Goal: Task Accomplishment & Management: Manage account settings

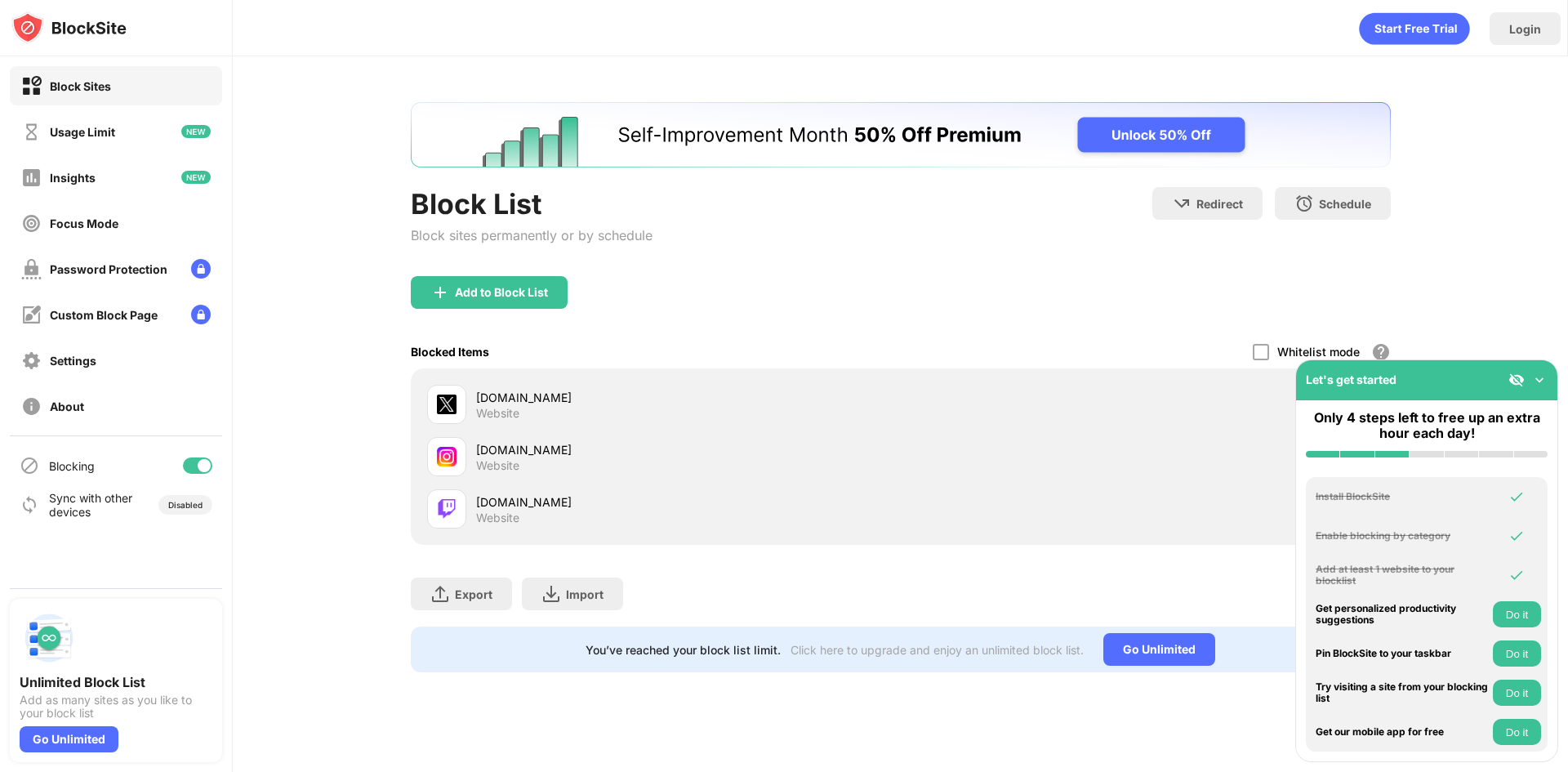
click at [1539, 383] on img at bounding box center [1539, 379] width 16 height 16
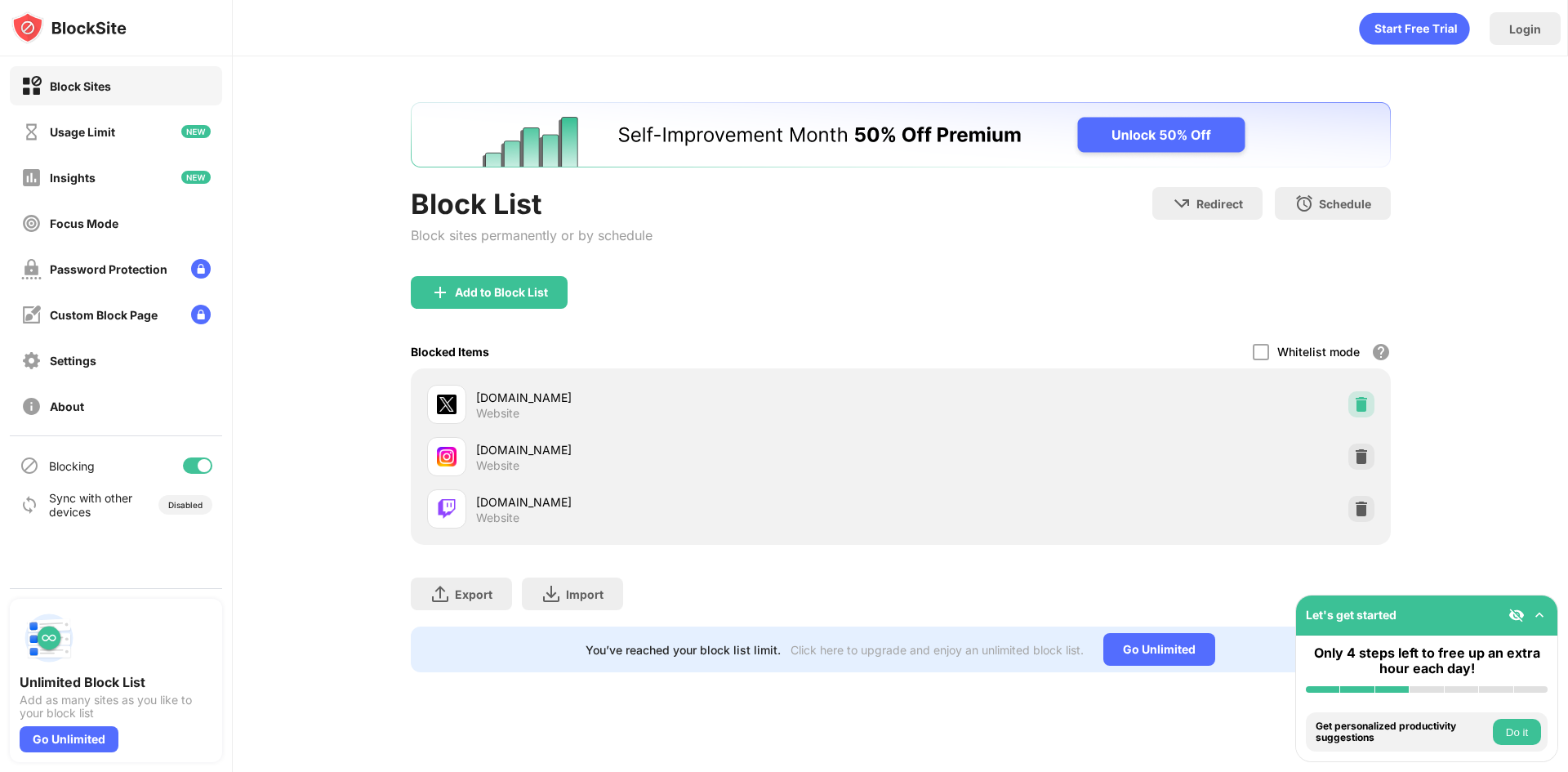
click at [1359, 406] on img at bounding box center [1361, 404] width 16 height 16
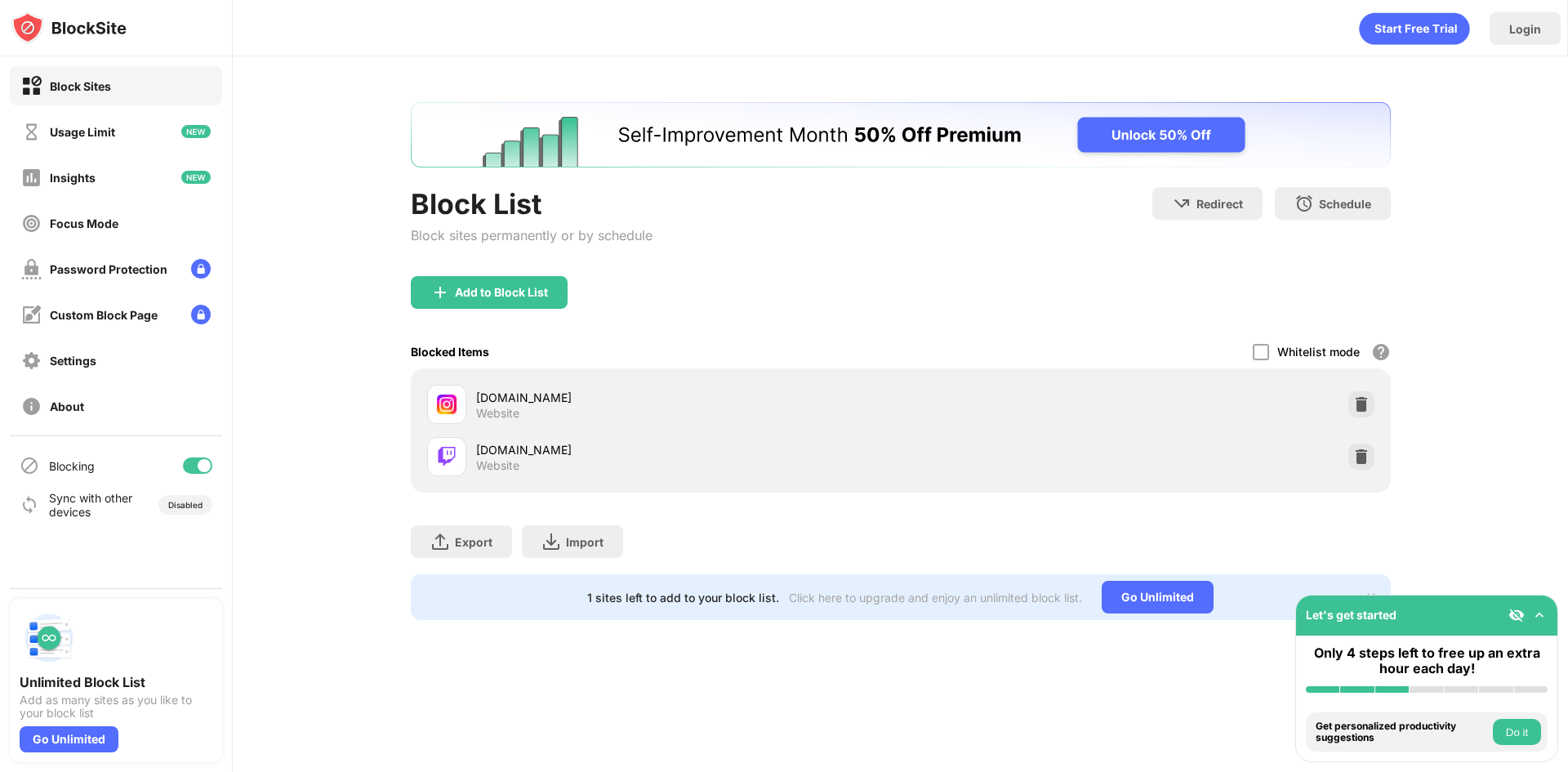
click at [1359, 406] on img at bounding box center [1361, 404] width 16 height 16
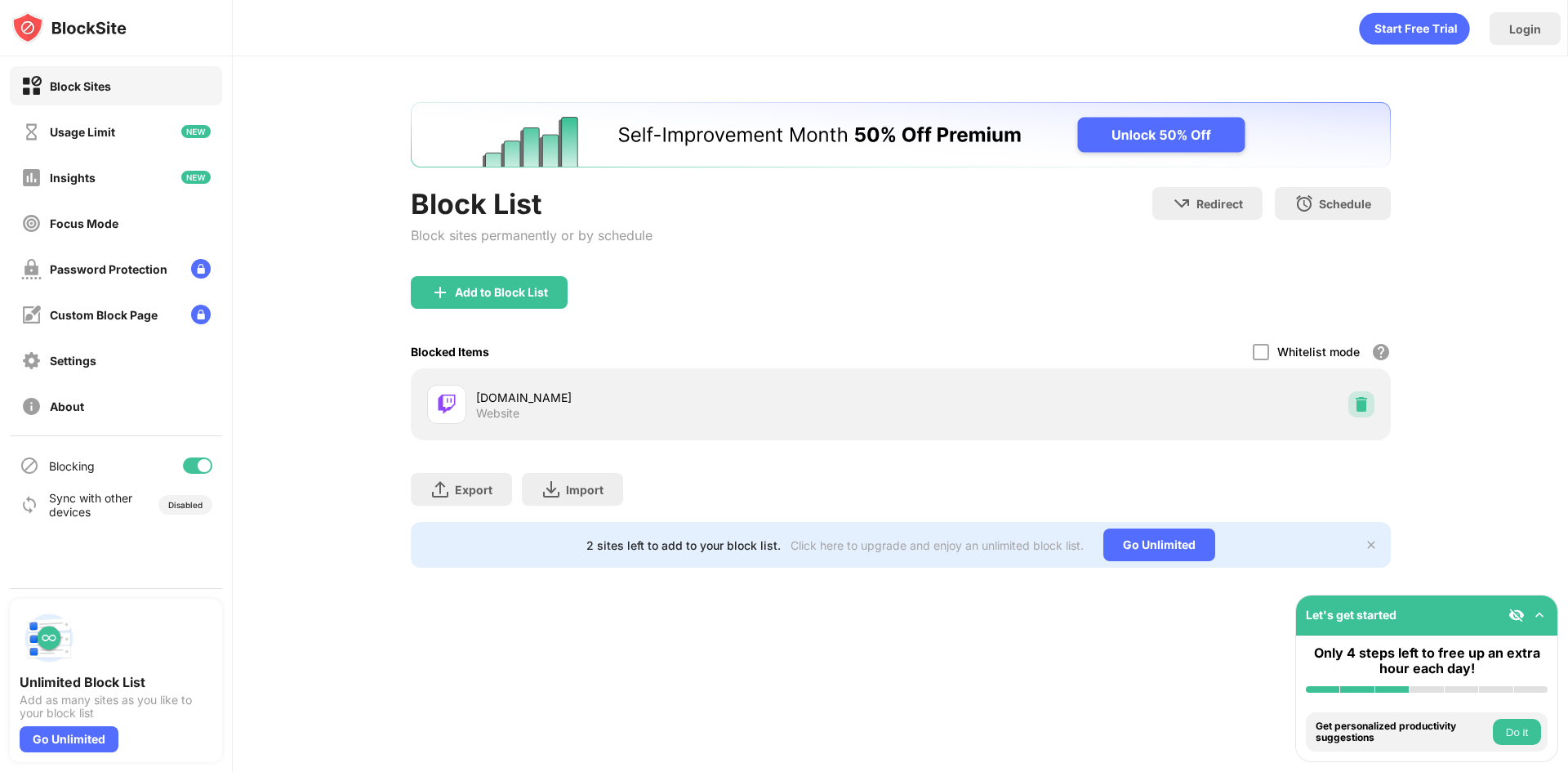
drag, startPoint x: 1359, startPoint y: 406, endPoint x: 354, endPoint y: 34, distance: 1071.6
click at [1359, 406] on img at bounding box center [1361, 404] width 16 height 16
